Goal: Information Seeking & Learning: Learn about a topic

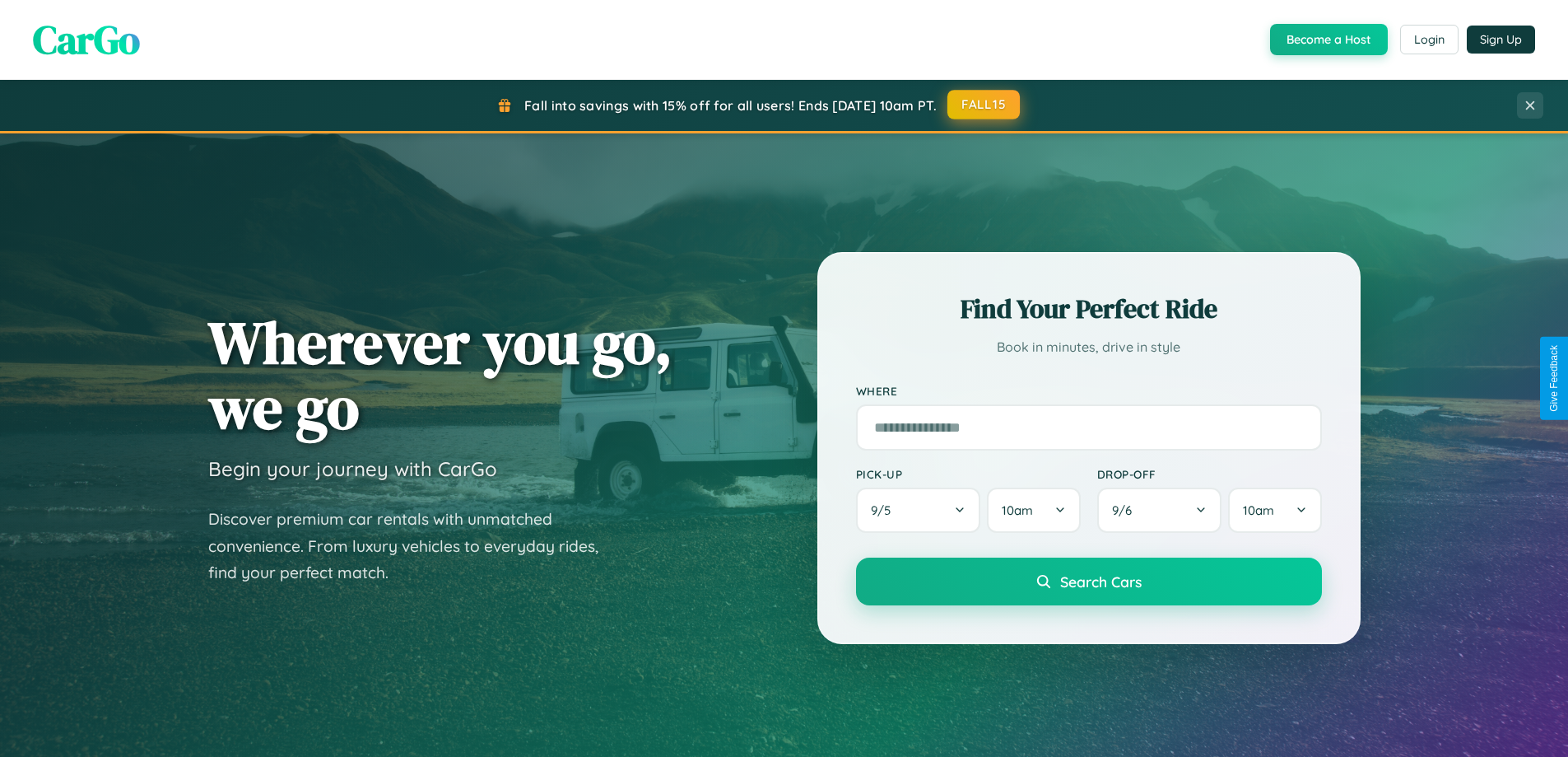
click at [985, 104] on button "FALL15" at bounding box center [984, 104] width 72 height 29
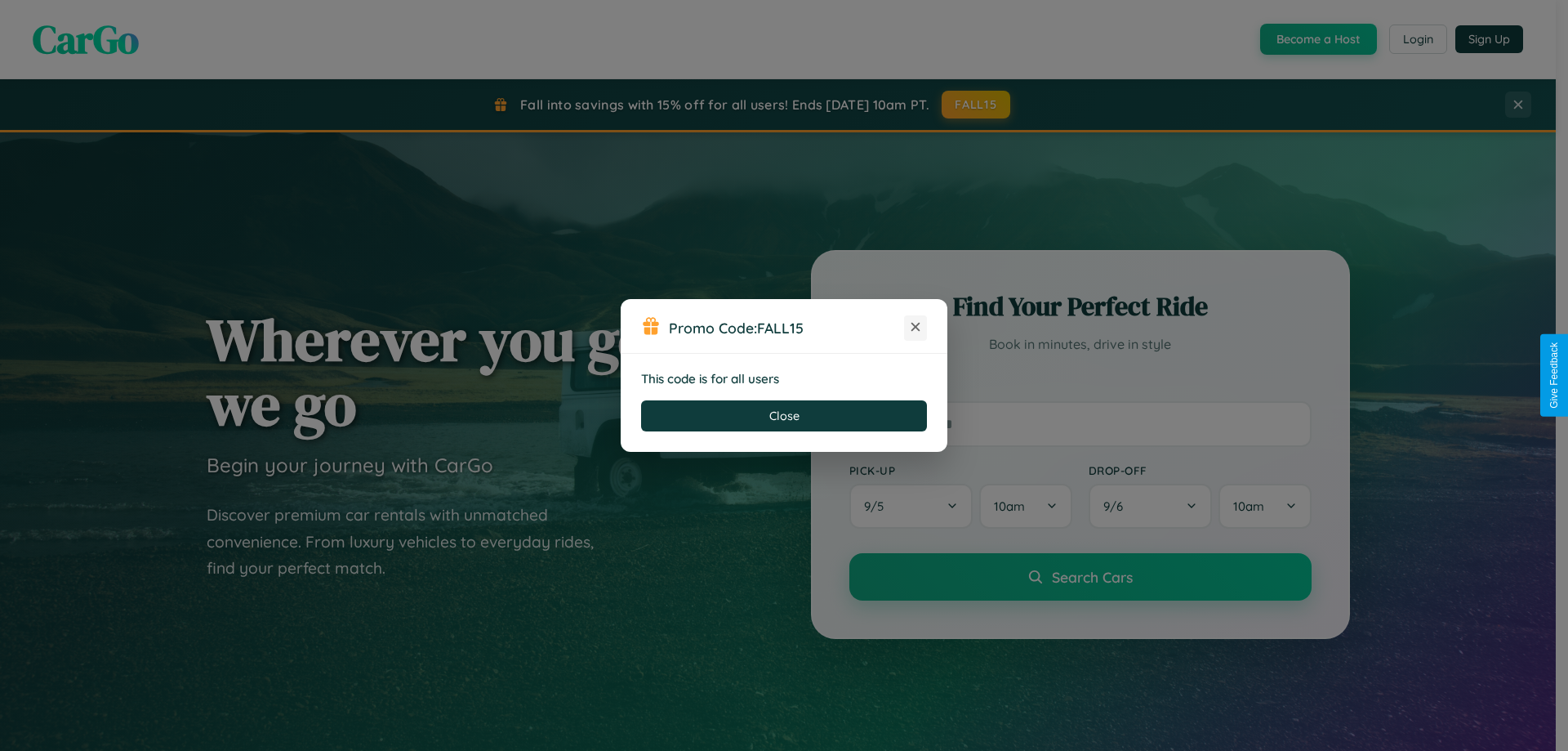
click at [915, 328] on icon at bounding box center [915, 327] width 16 height 16
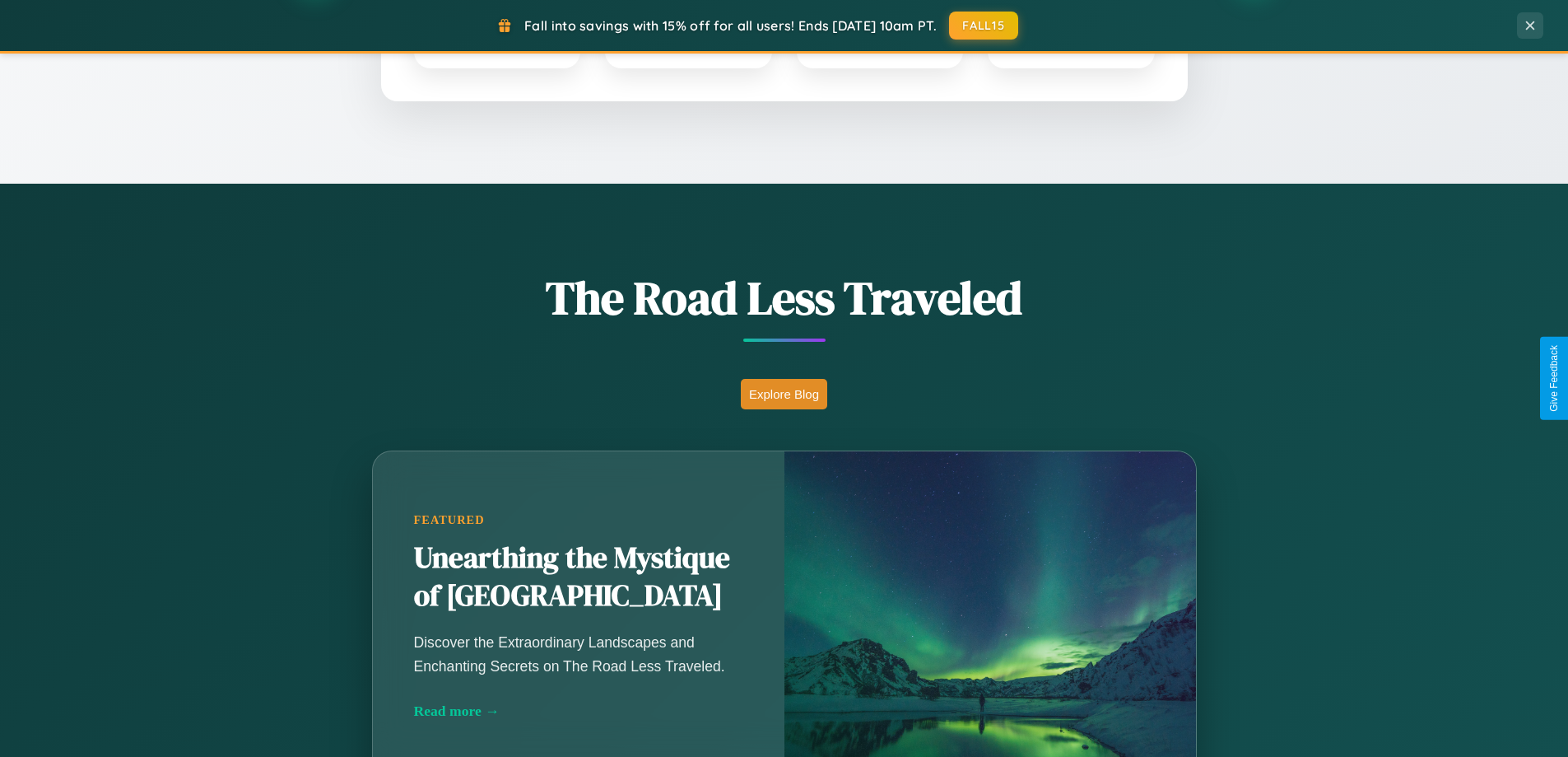
scroll to position [1133, 0]
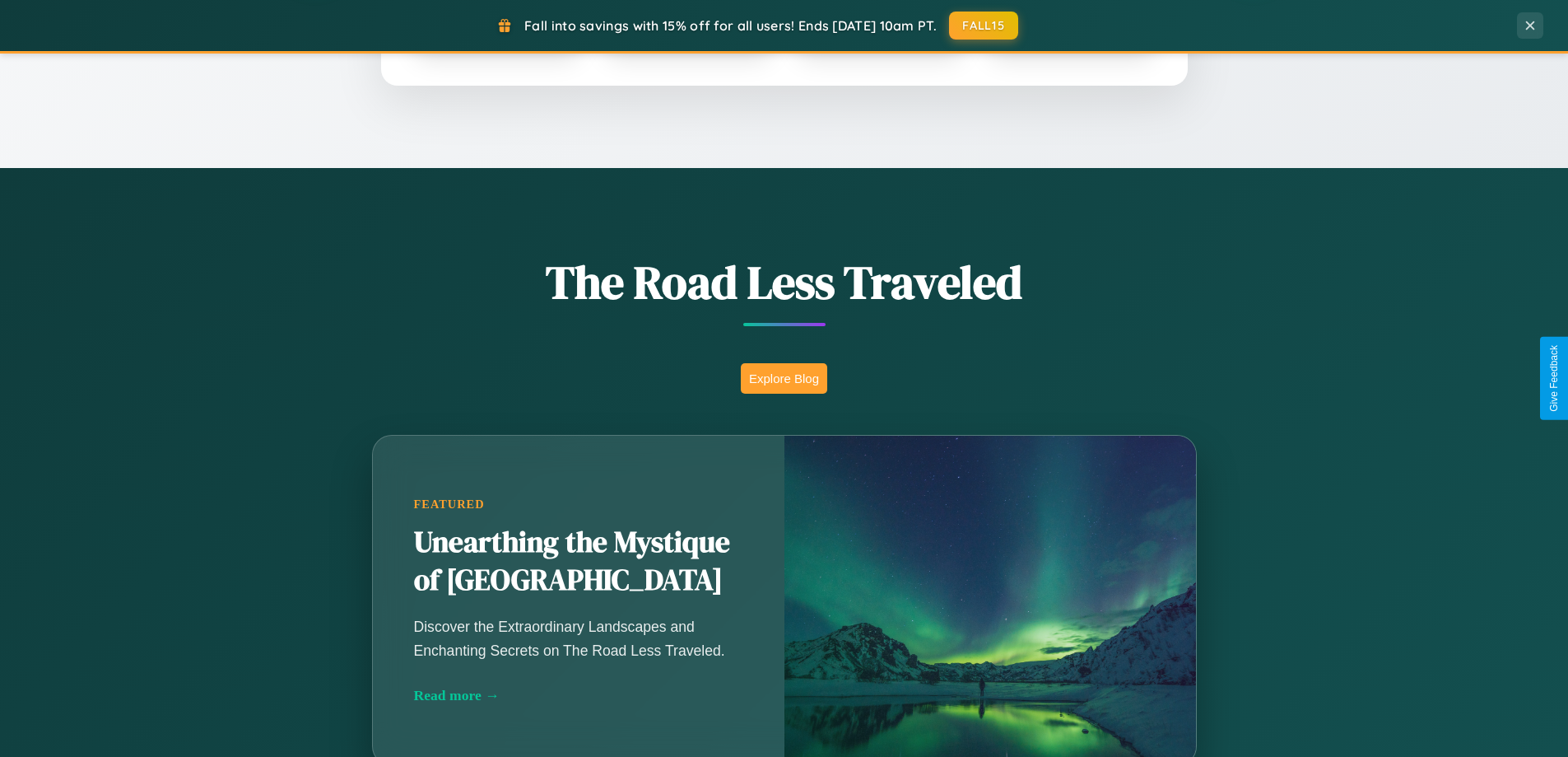
click at [784, 378] on button "Explore Blog" at bounding box center [784, 378] width 87 height 30
